Goal: Task Accomplishment & Management: Use online tool/utility

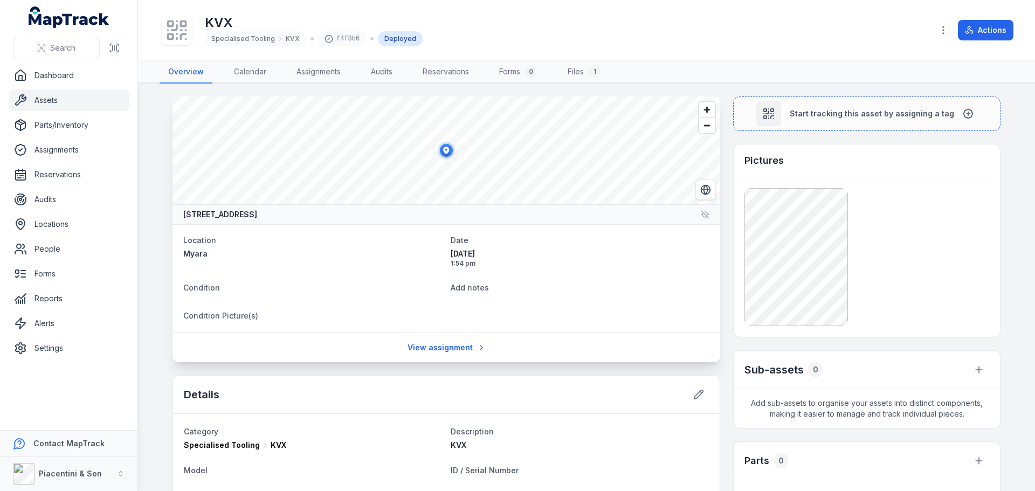
click at [573, 44] on div "KVX Specialised Tooling KVX f4f8b6 Deployed" at bounding box center [542, 30] width 765 height 35
click at [722, 32] on div "KVX Specialised Tooling KVX f4f8b6 Deployed" at bounding box center [542, 30] width 765 height 35
click at [585, 70] on link "Files 1" at bounding box center [584, 72] width 51 height 23
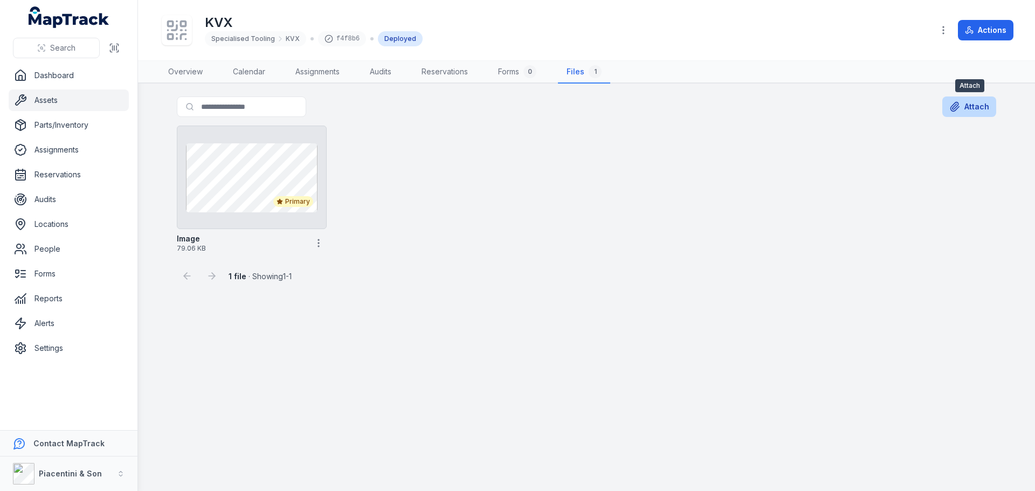
click at [970, 109] on button "Attach" at bounding box center [970, 107] width 54 height 20
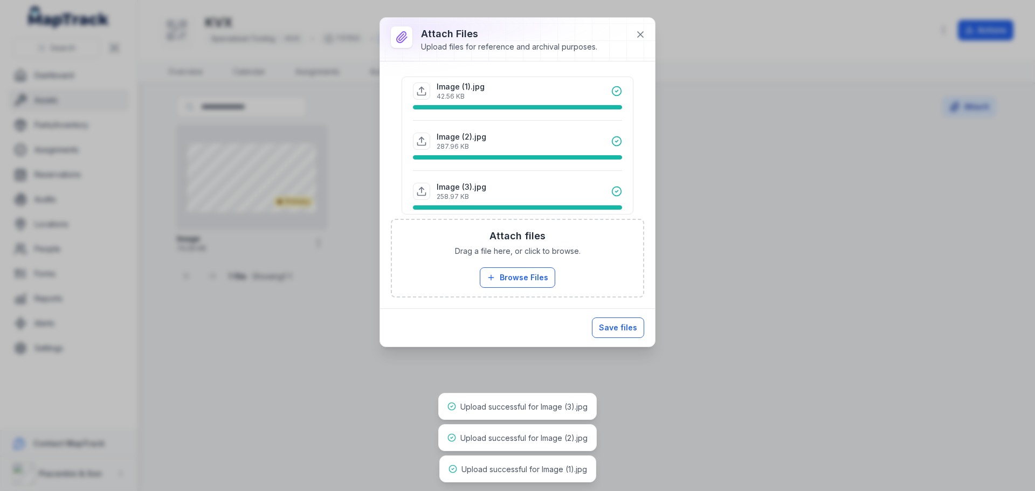
click at [617, 330] on button "Save files" at bounding box center [618, 328] width 52 height 20
